Goal: Navigation & Orientation: Find specific page/section

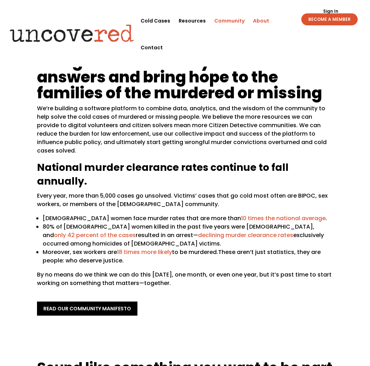
click at [229, 20] on link "Community" at bounding box center [229, 20] width 30 height 27
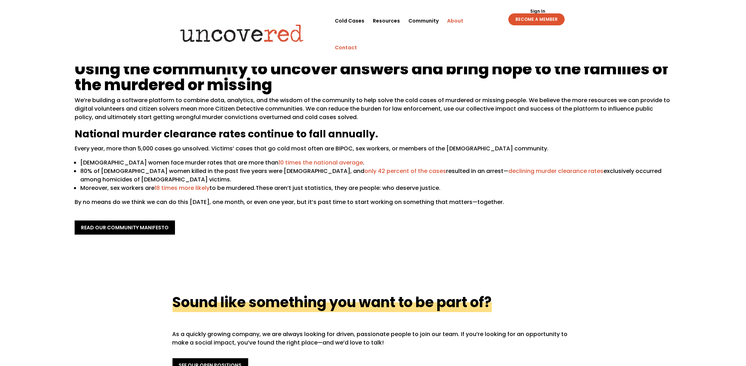
click at [335, 47] on link "Contact" at bounding box center [346, 47] width 22 height 27
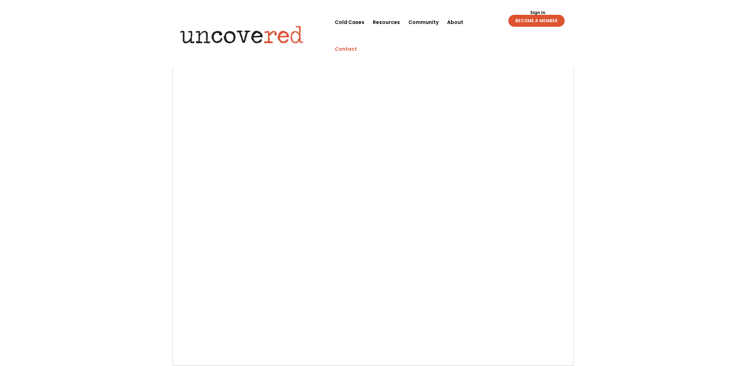
scroll to position [111, 0]
click at [381, 17] on link "Resources" at bounding box center [386, 20] width 27 height 27
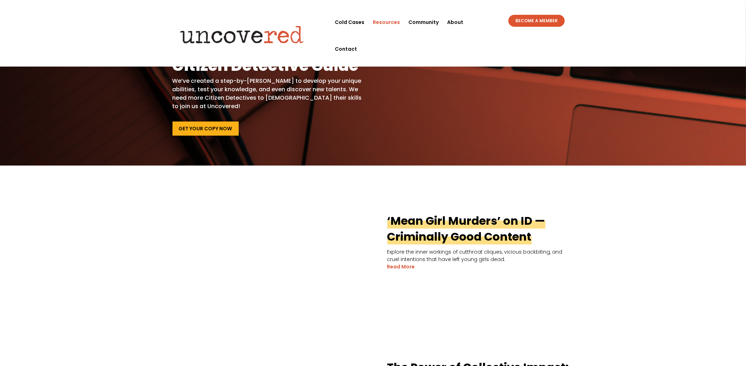
scroll to position [30, 0]
